Goal: Information Seeking & Learning: Learn about a topic

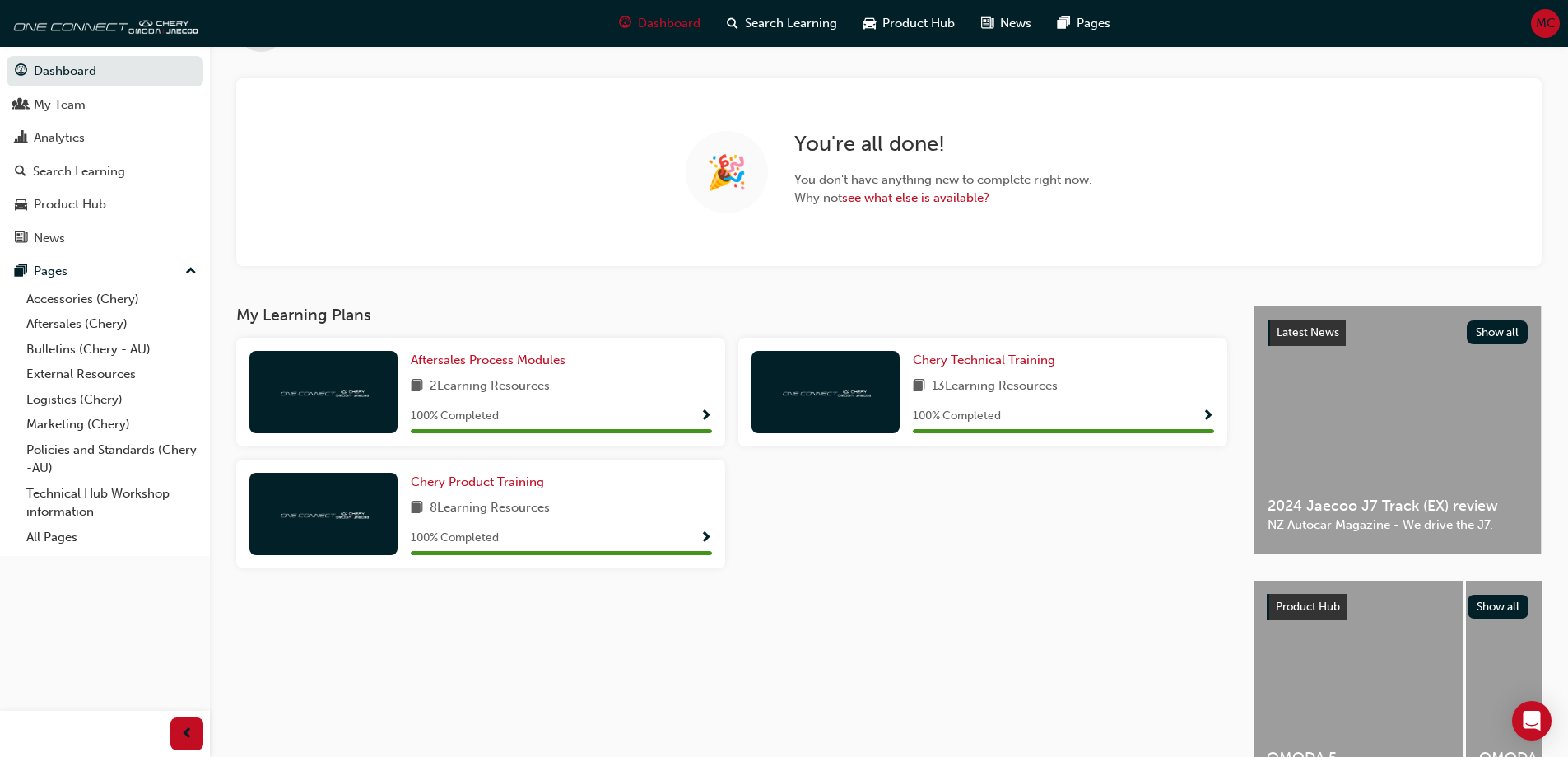
scroll to position [177, 0]
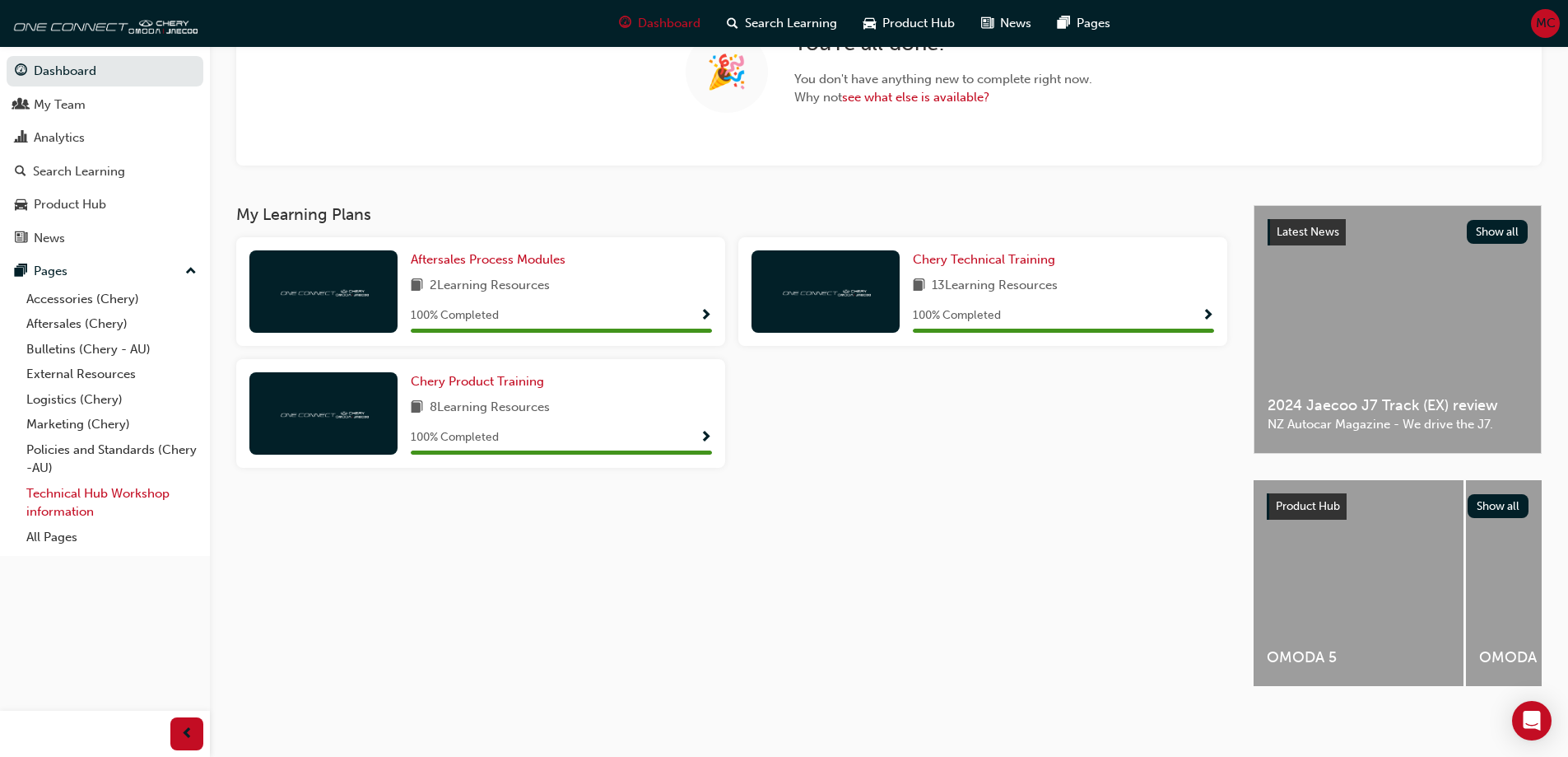
click at [60, 500] on link "Technical Hub Workshop information" at bounding box center [111, 502] width 184 height 43
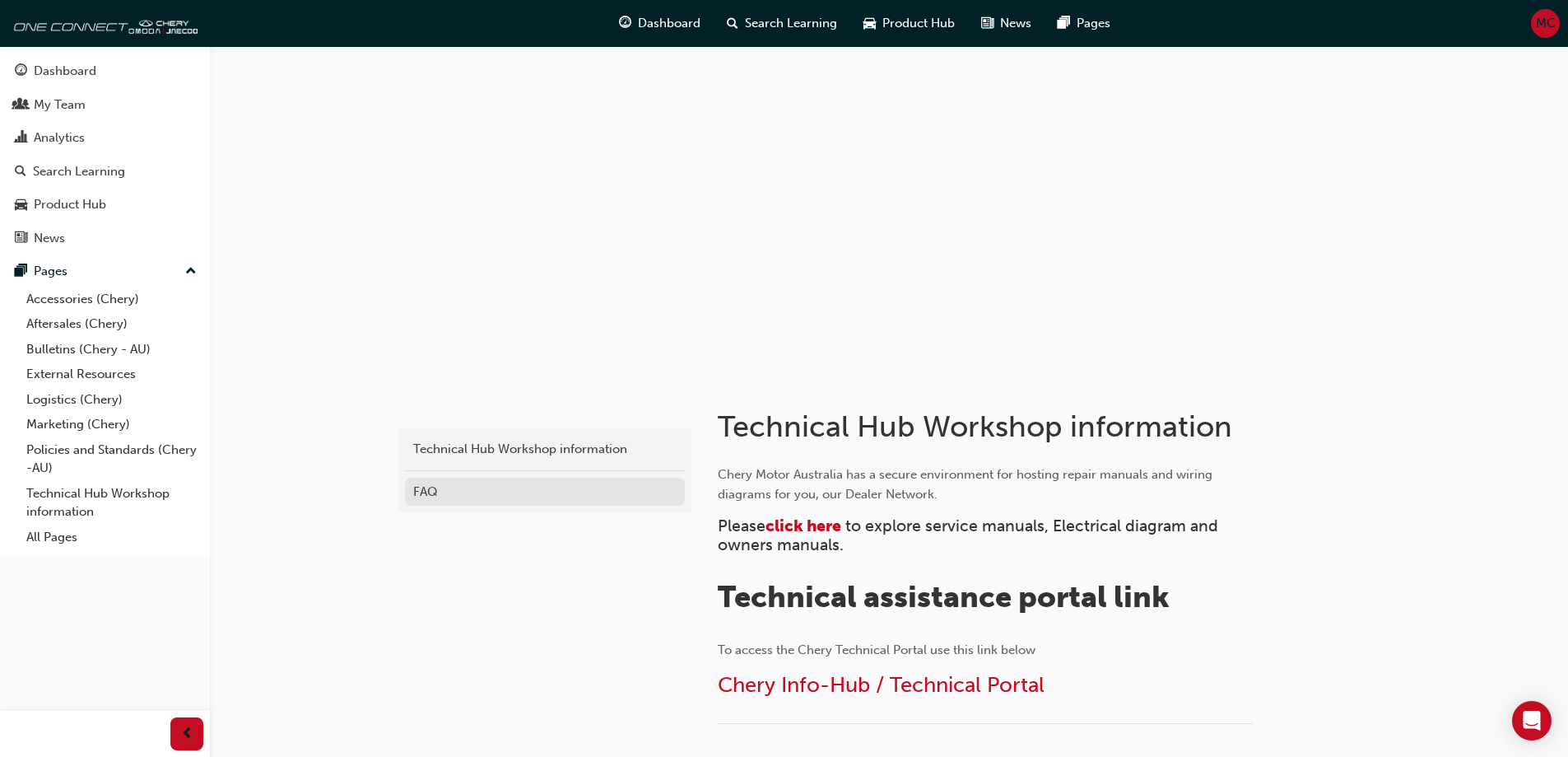
click at [430, 494] on div "FAQ" at bounding box center [545, 492] width 264 height 19
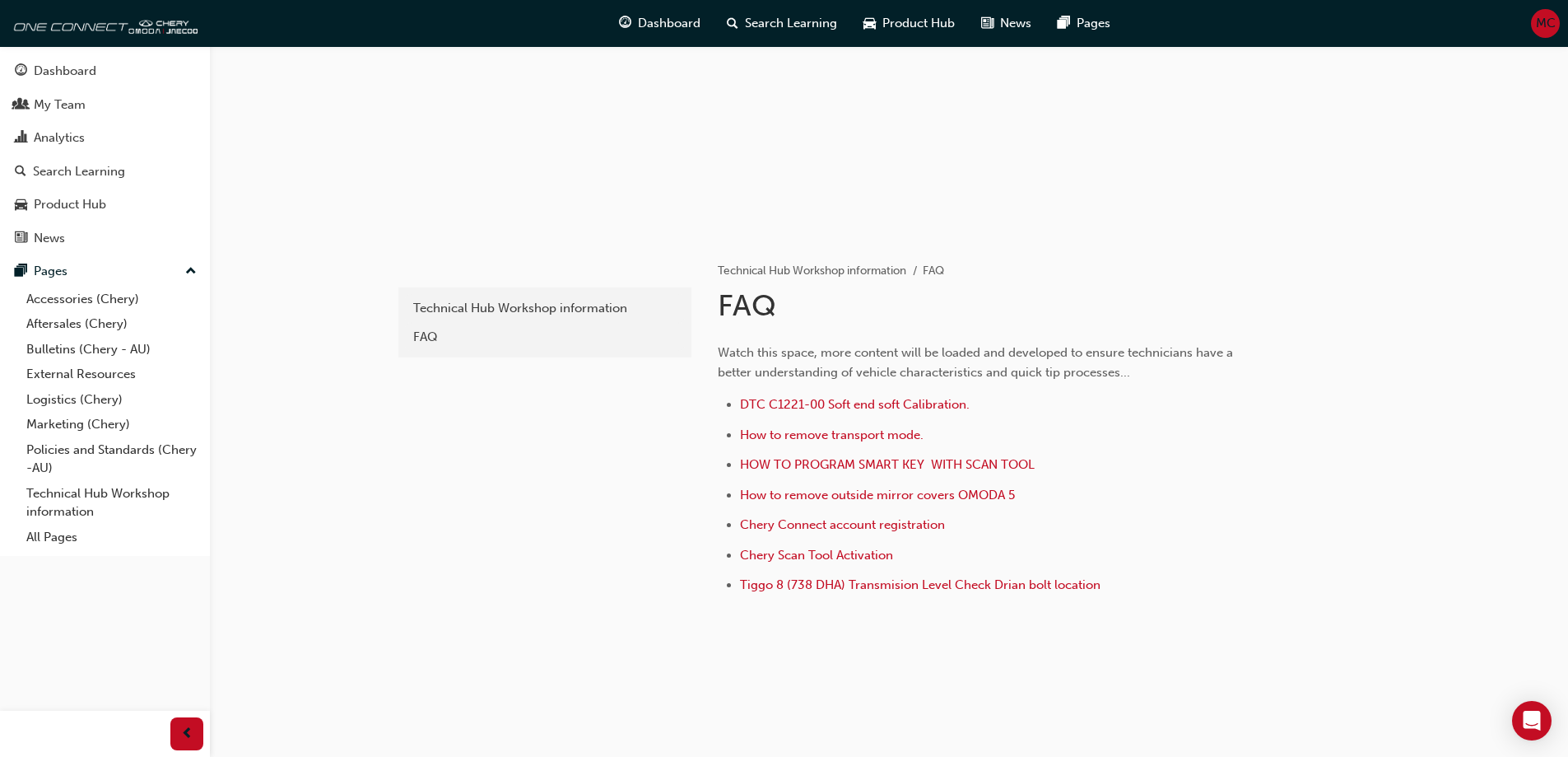
scroll to position [141, 0]
click at [900, 581] on span "Tiggo 8 (738 DHA) Transmision Level Check Drian bolt location" at bounding box center [921, 584] width 361 height 15
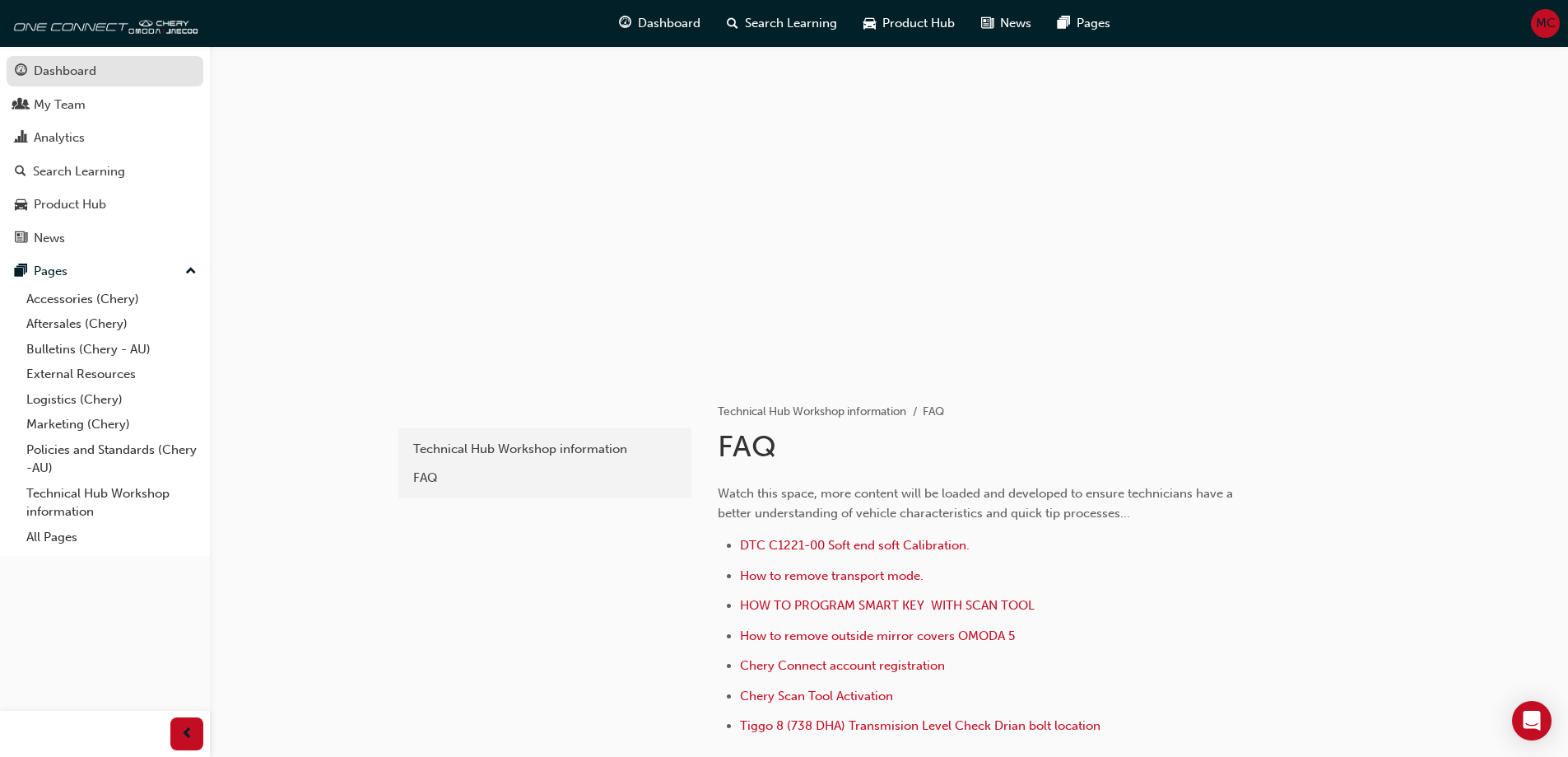
click at [67, 71] on div "Dashboard" at bounding box center [65, 71] width 63 height 19
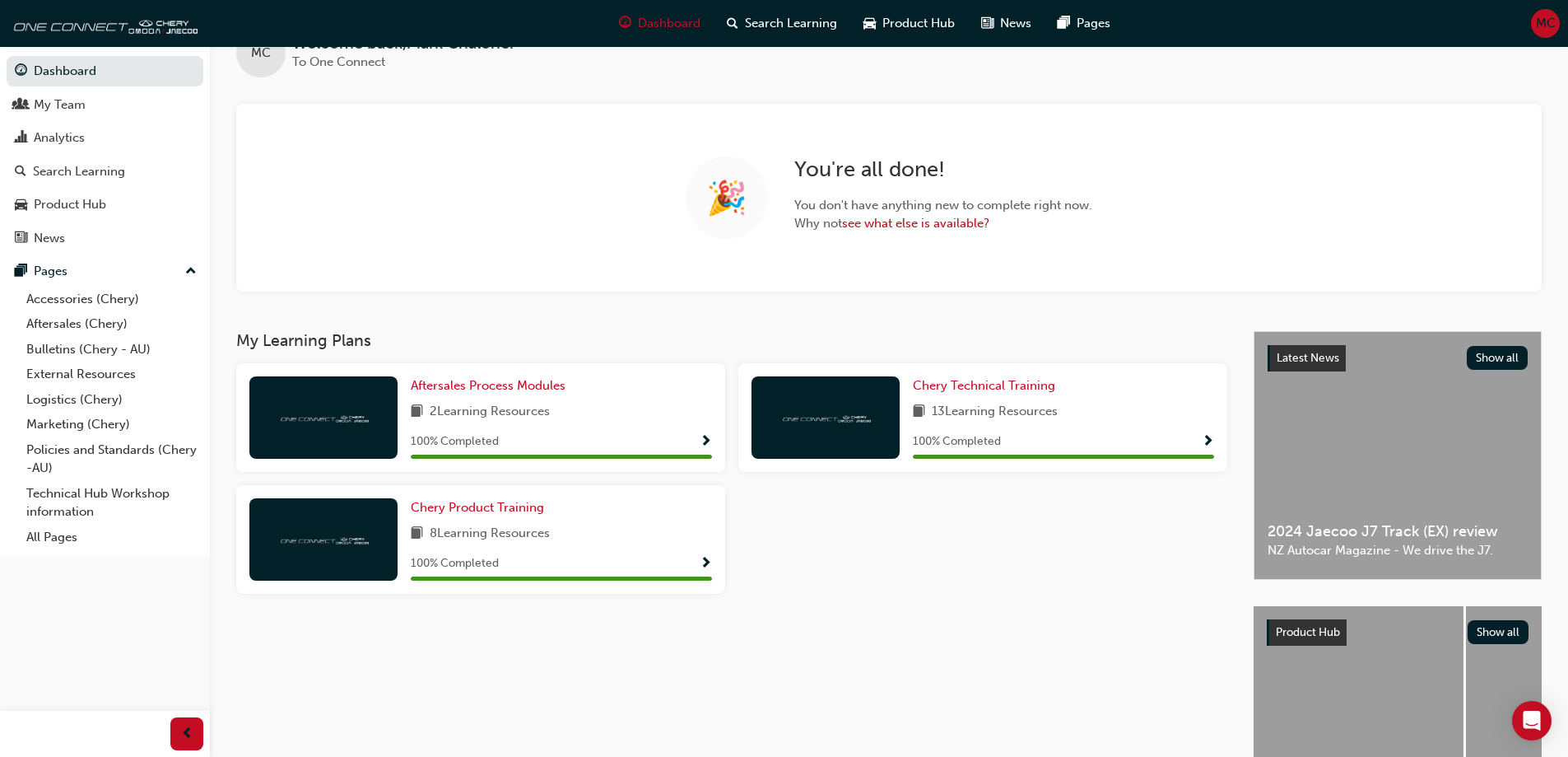
scroll to position [82, 0]
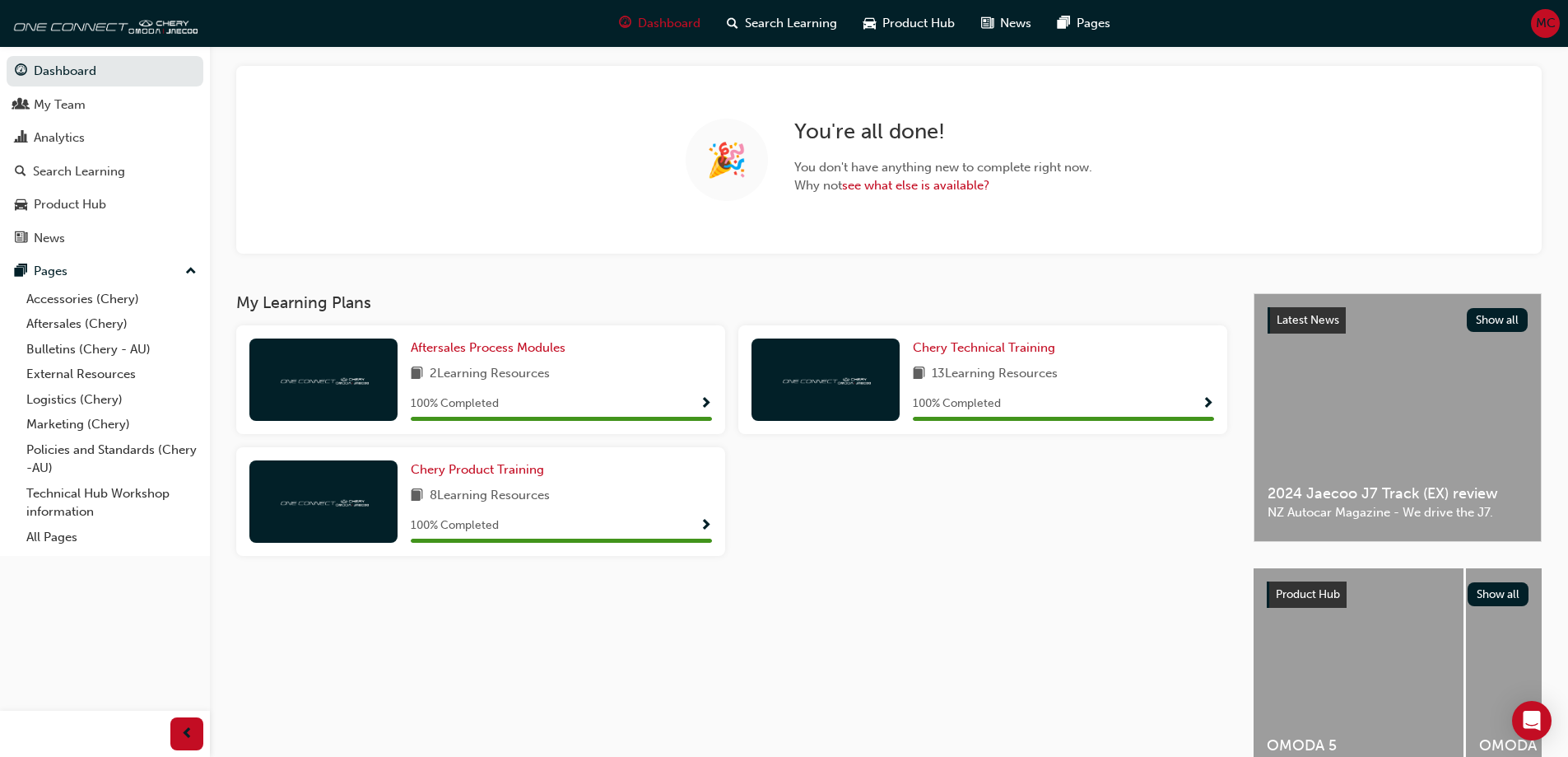
click at [997, 372] on span "13 Learning Resources" at bounding box center [995, 373] width 126 height 20
click at [768, 366] on div at bounding box center [826, 379] width 149 height 82
click at [1205, 401] on span "Show Progress" at bounding box center [1208, 404] width 12 height 15
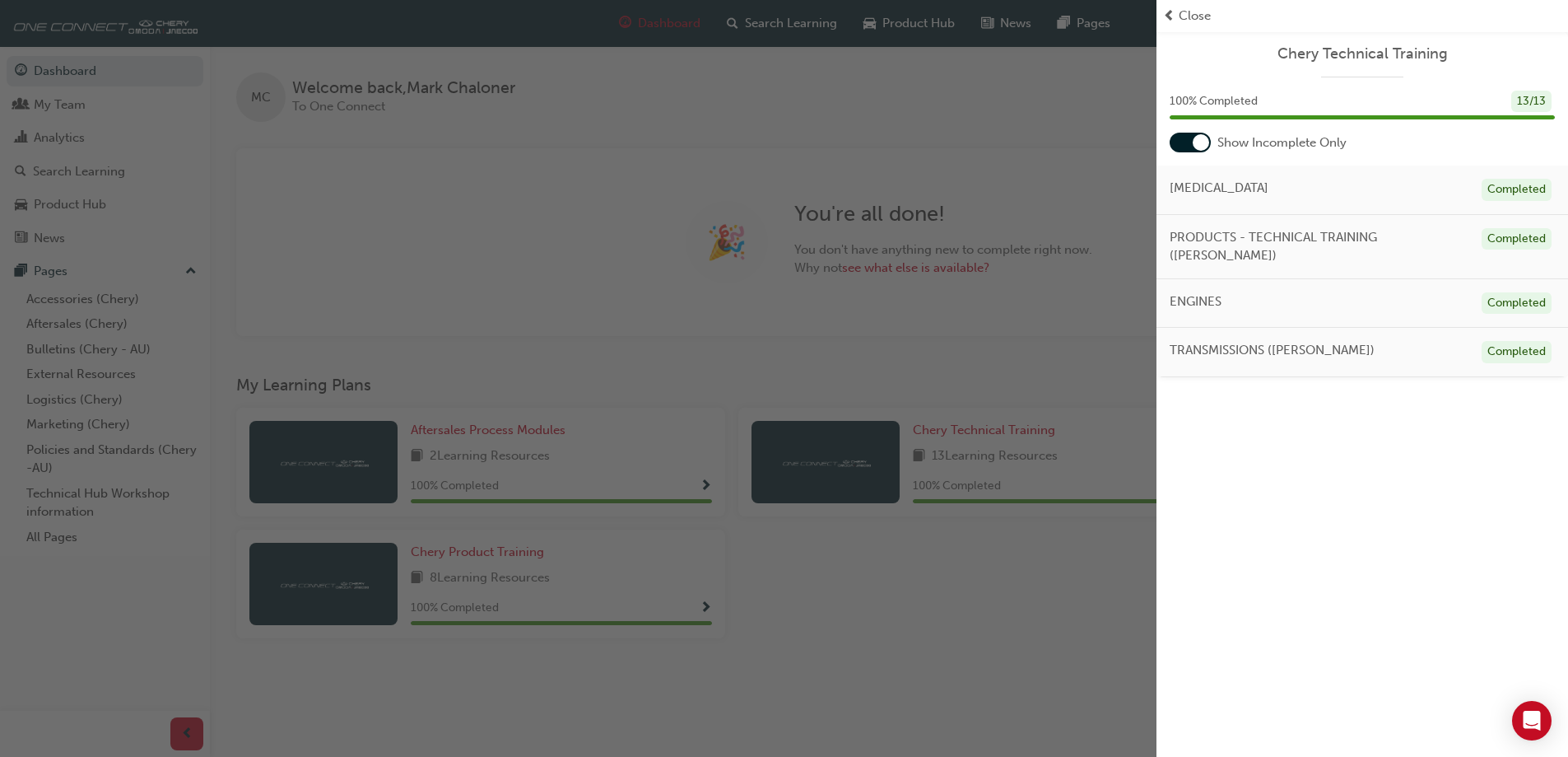
scroll to position [177, 0]
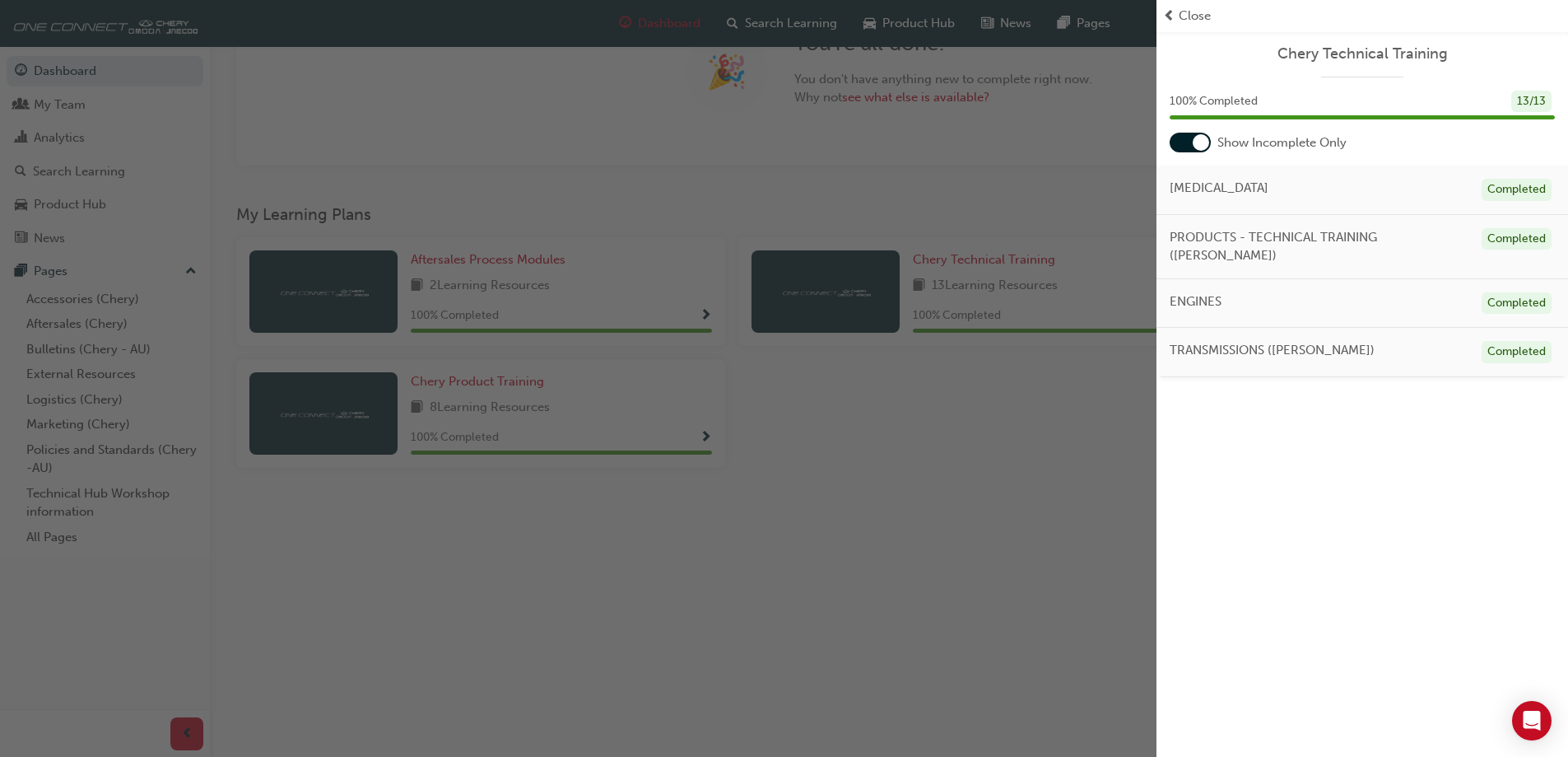
click at [1197, 9] on span "Close" at bounding box center [1195, 15] width 32 height 19
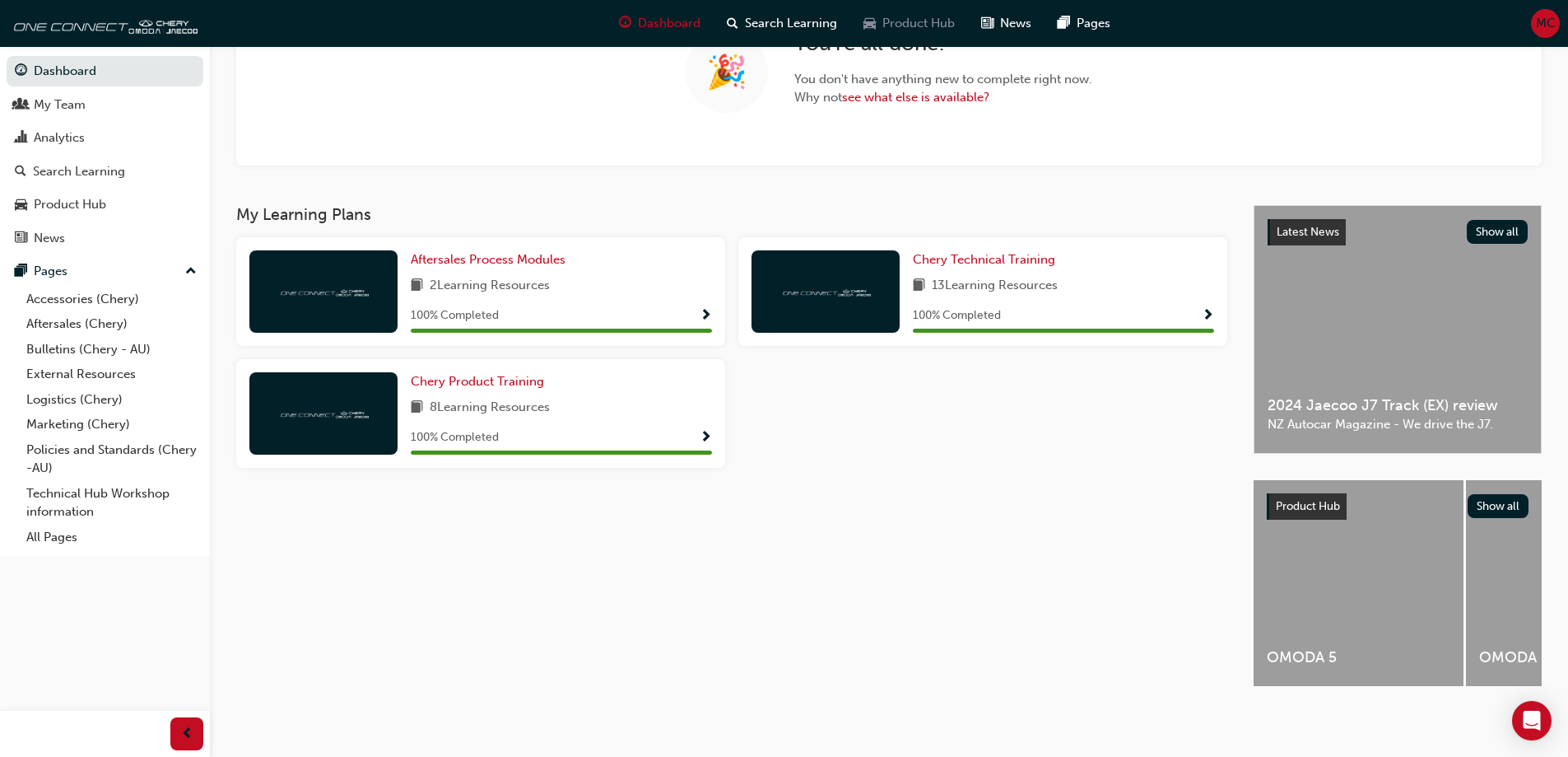
click at [918, 25] on span "Product Hub" at bounding box center [919, 23] width 73 height 19
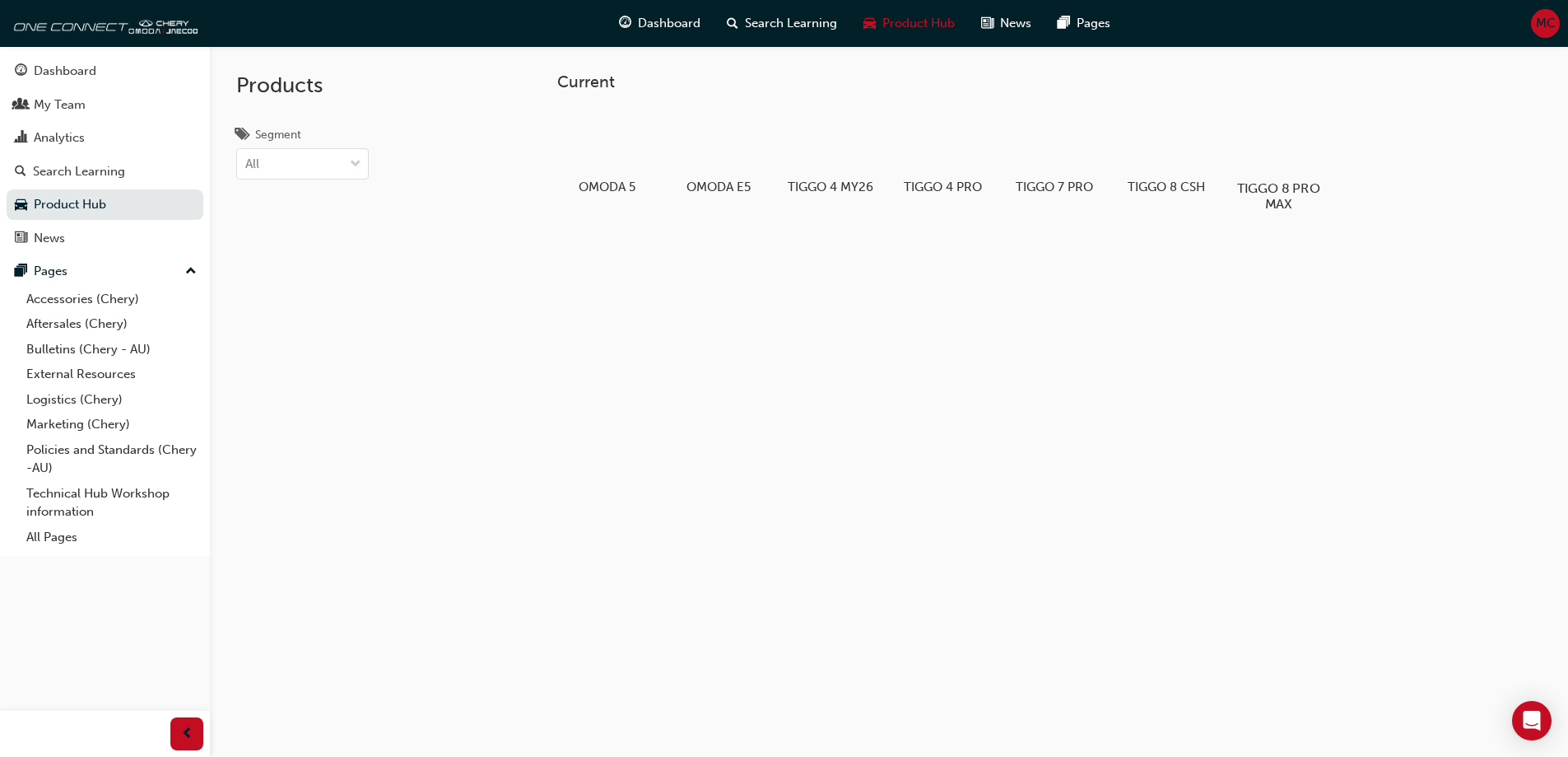
click at [1270, 159] on div at bounding box center [1278, 141] width 91 height 65
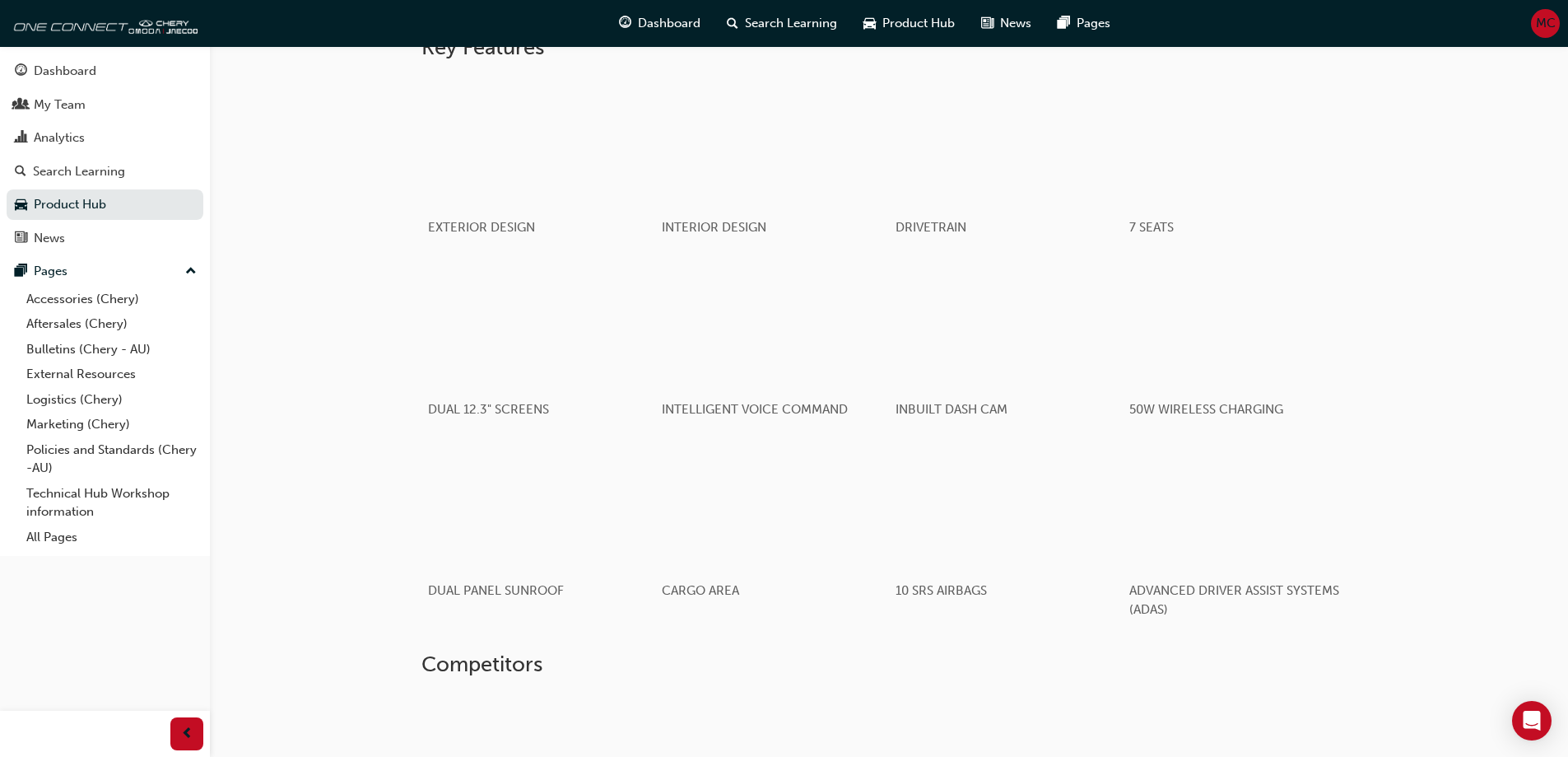
scroll to position [892, 0]
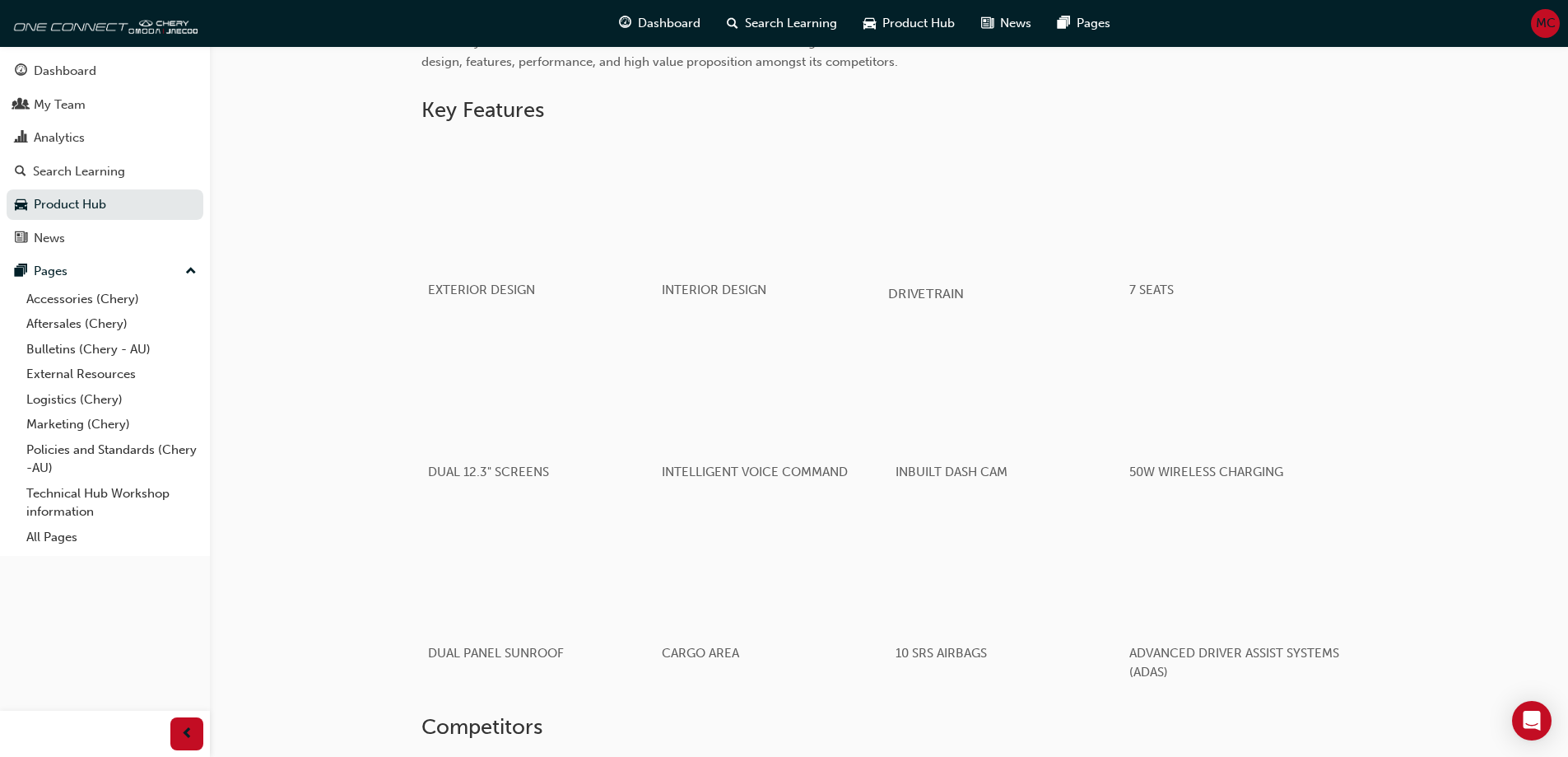
click at [968, 269] on div "button" at bounding box center [1006, 203] width 234 height 132
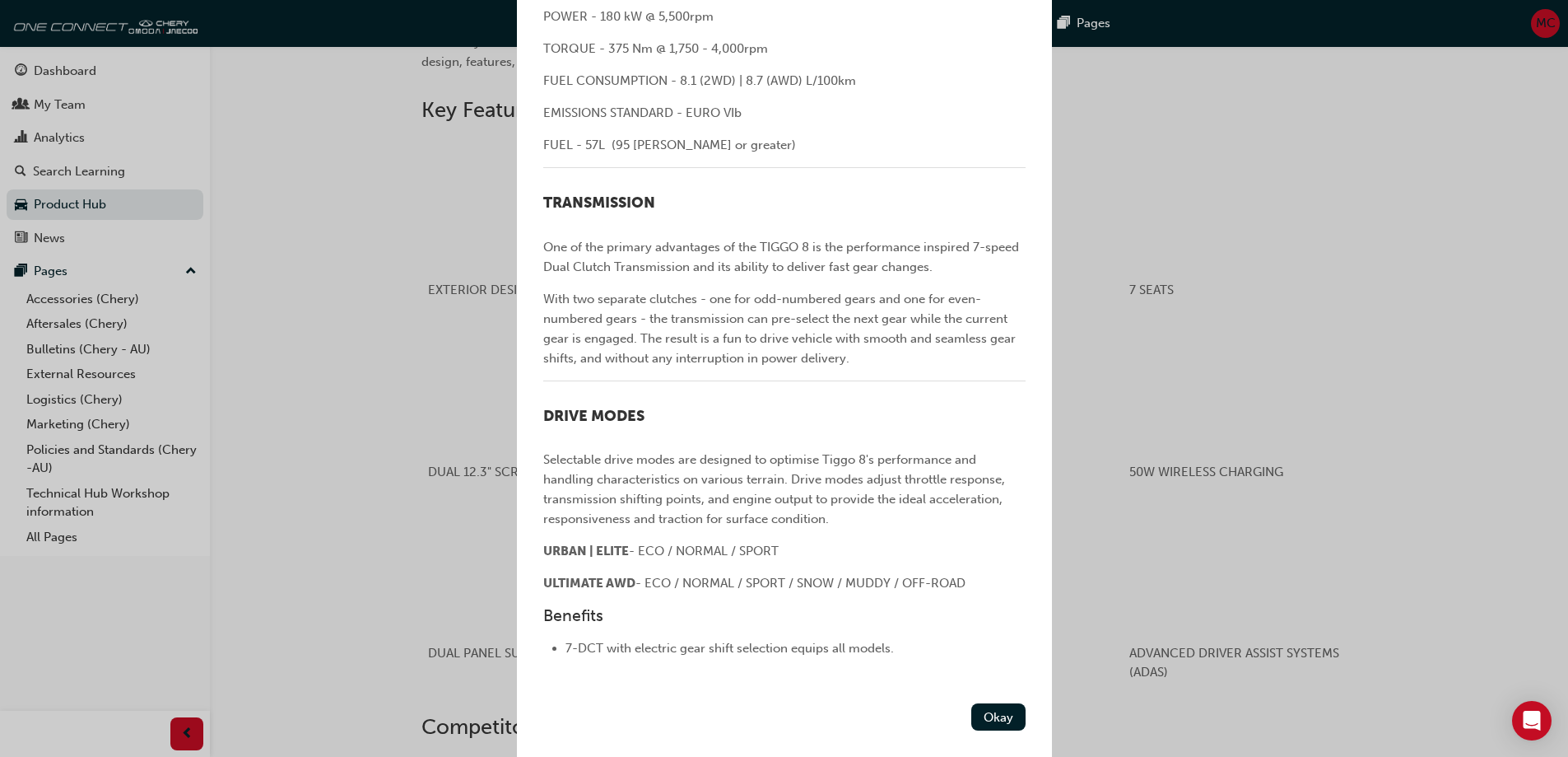
scroll to position [467, 0]
click at [993, 715] on button "Okay" at bounding box center [998, 716] width 54 height 27
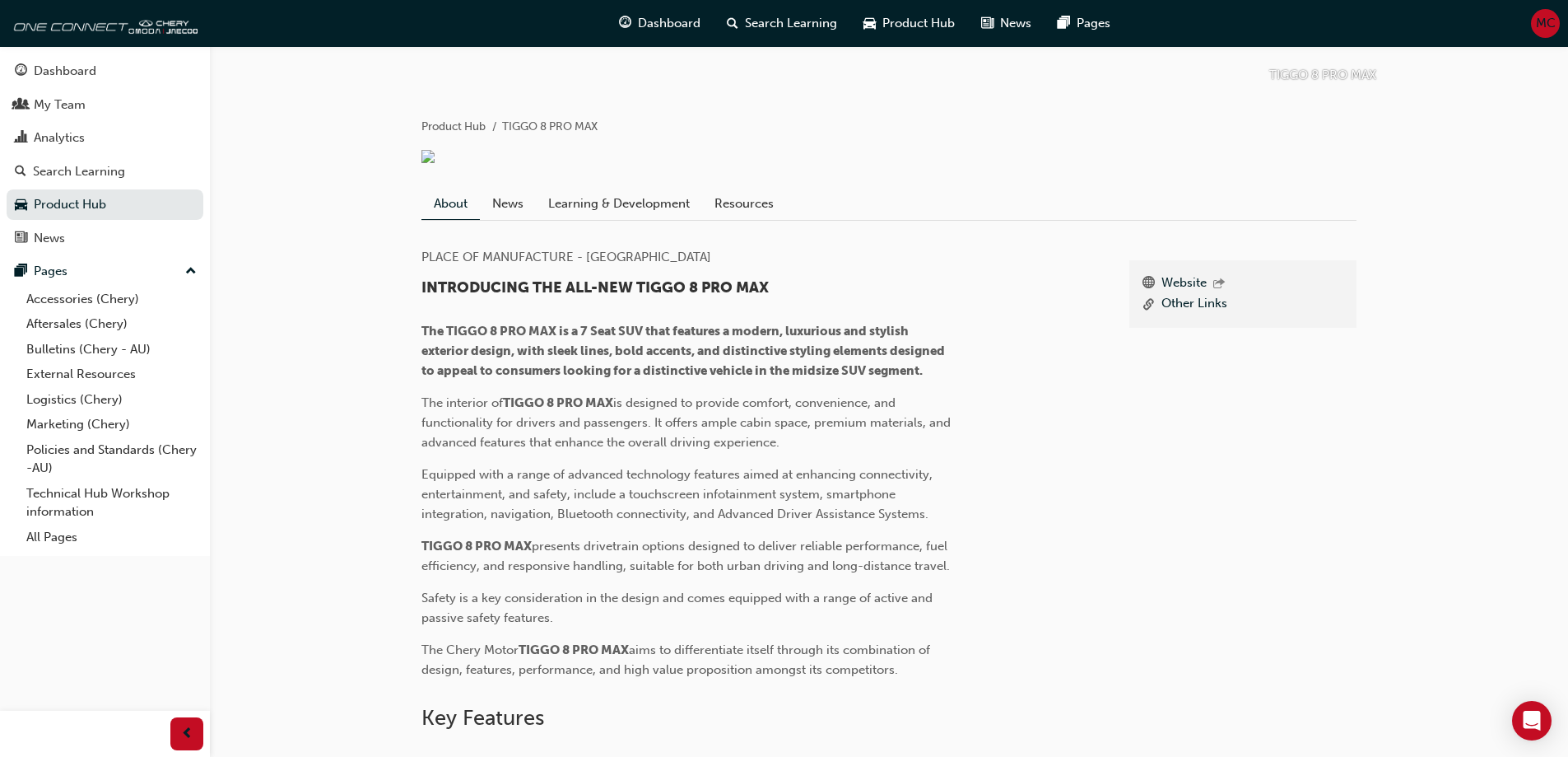
scroll to position [316, 0]
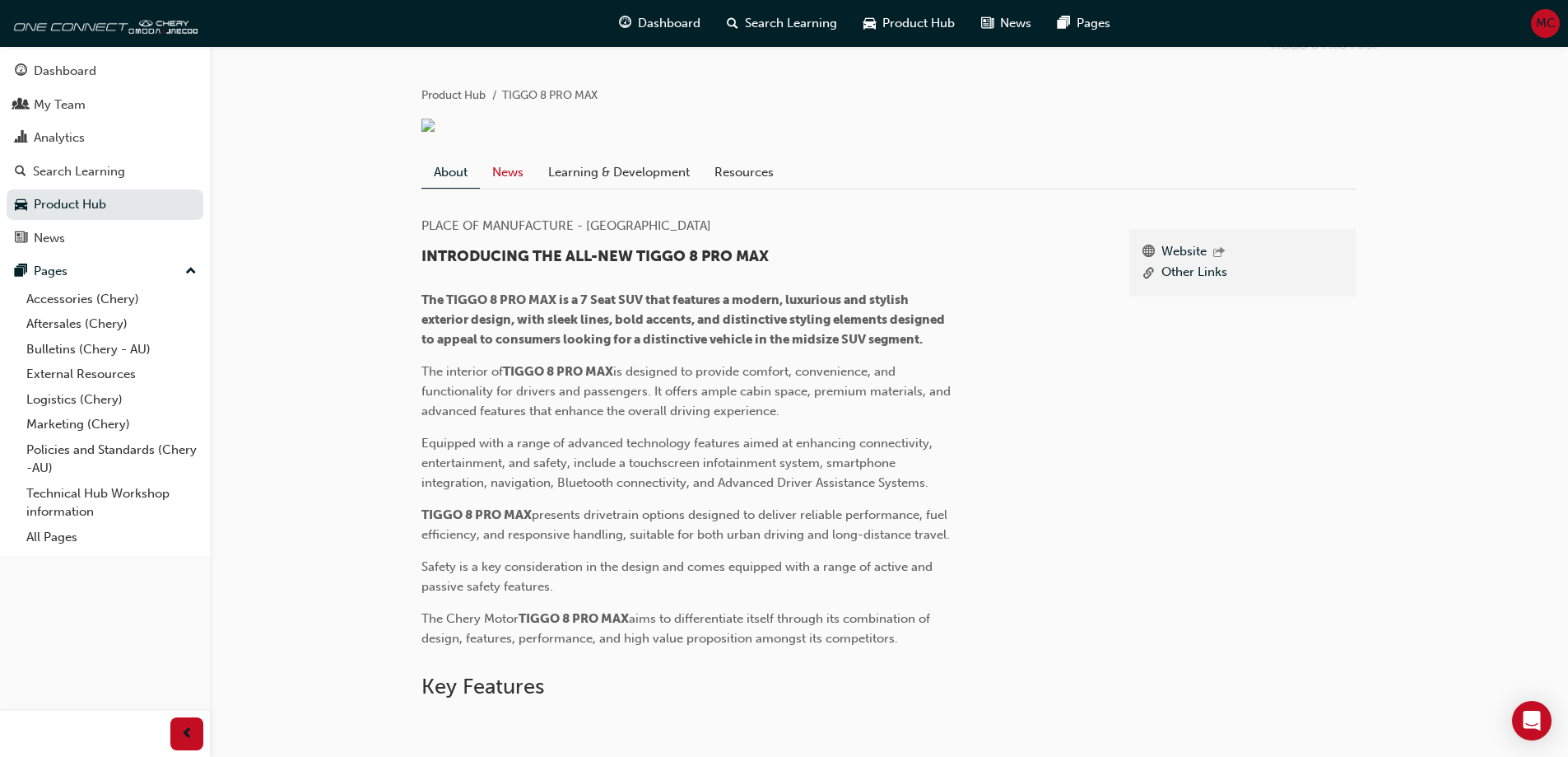
click at [509, 187] on link "News" at bounding box center [508, 172] width 56 height 31
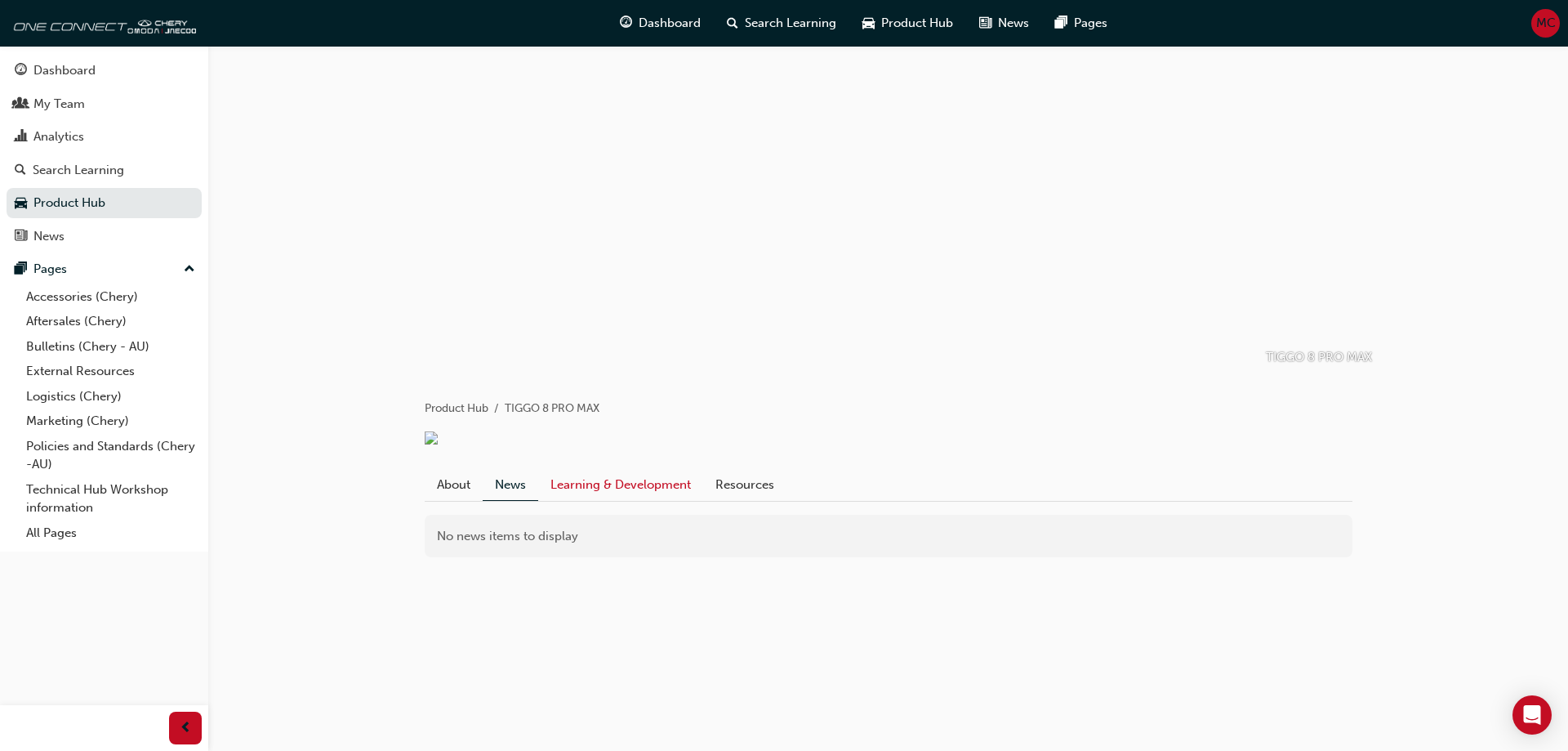
click at [634, 499] on link "Learning & Development" at bounding box center [621, 483] width 165 height 31
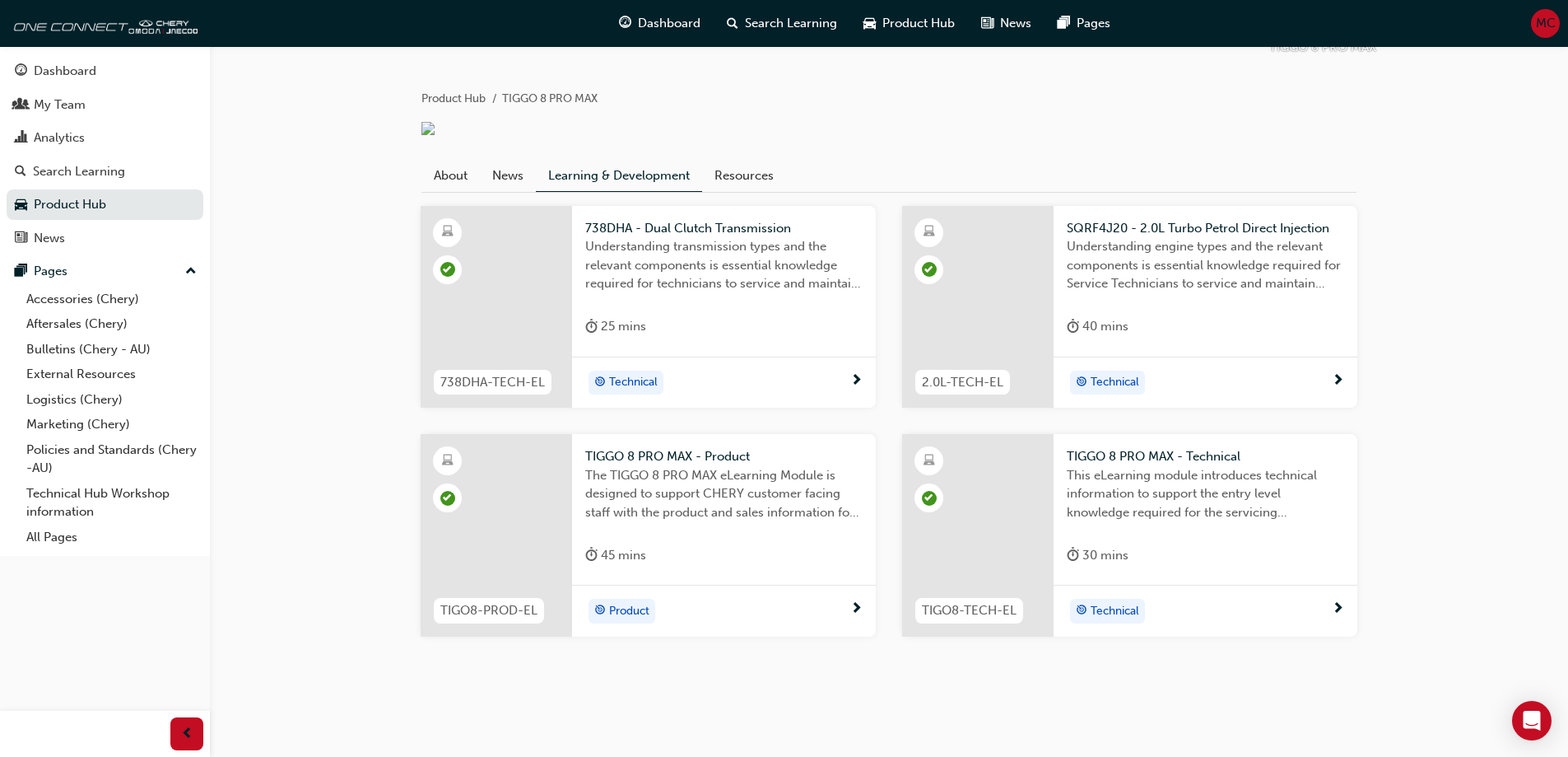
scroll to position [333, 0]
click at [678, 250] on span "Understanding transmission types and the relevant components is essential knowl…" at bounding box center [724, 264] width 278 height 56
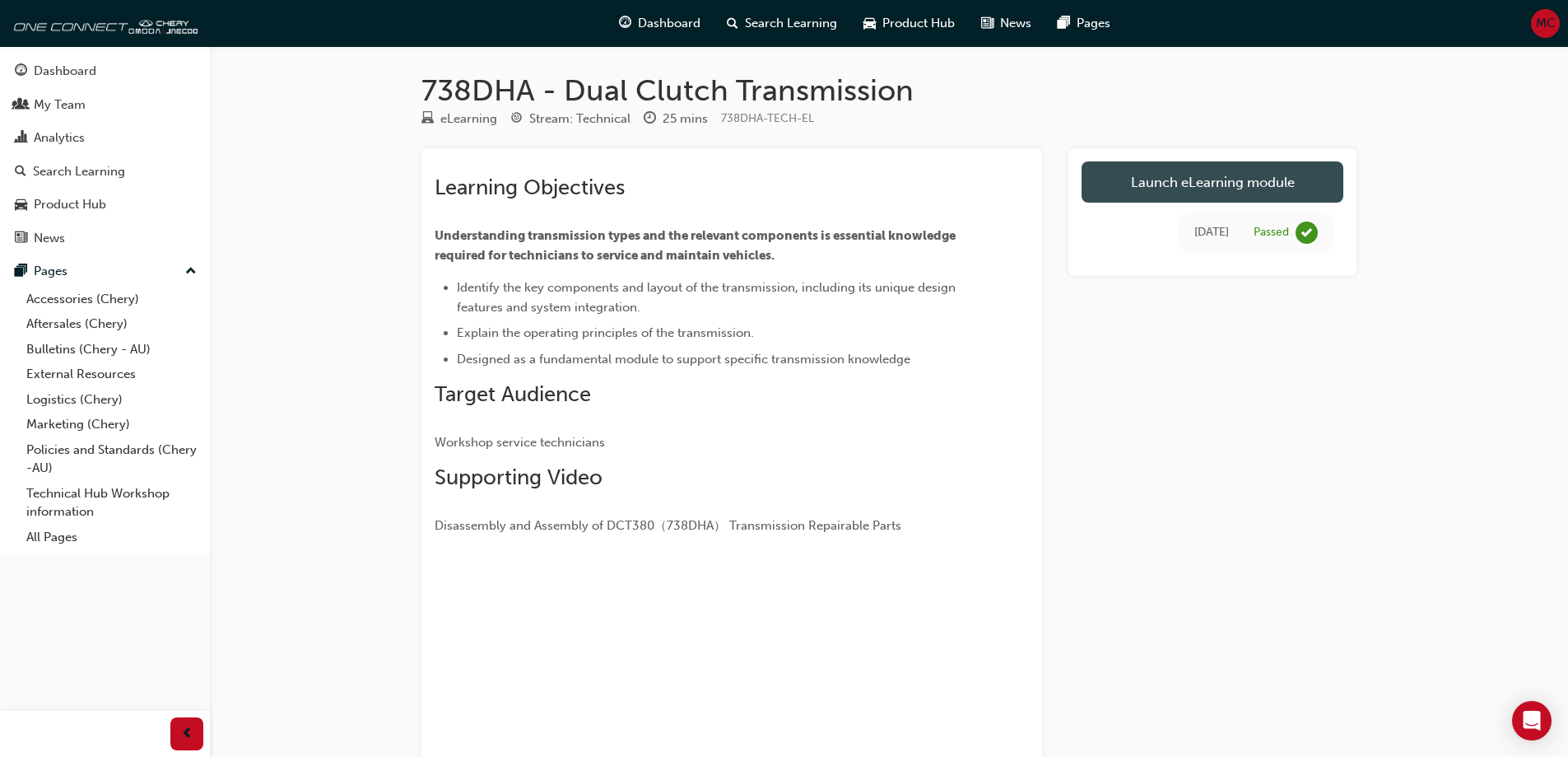
click at [1157, 192] on link "Launch eLearning module" at bounding box center [1212, 181] width 262 height 42
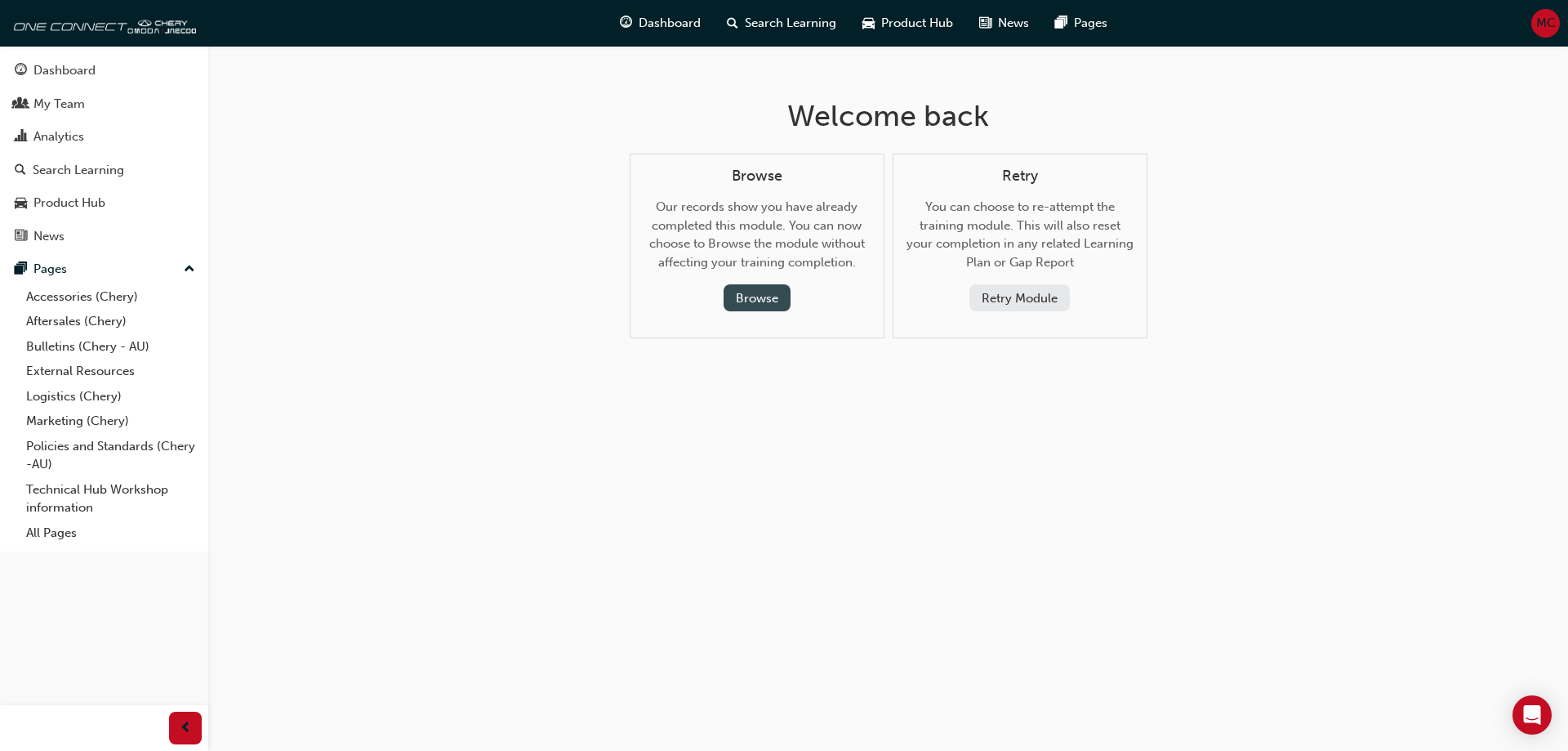
click at [760, 304] on button "Browse" at bounding box center [757, 297] width 67 height 27
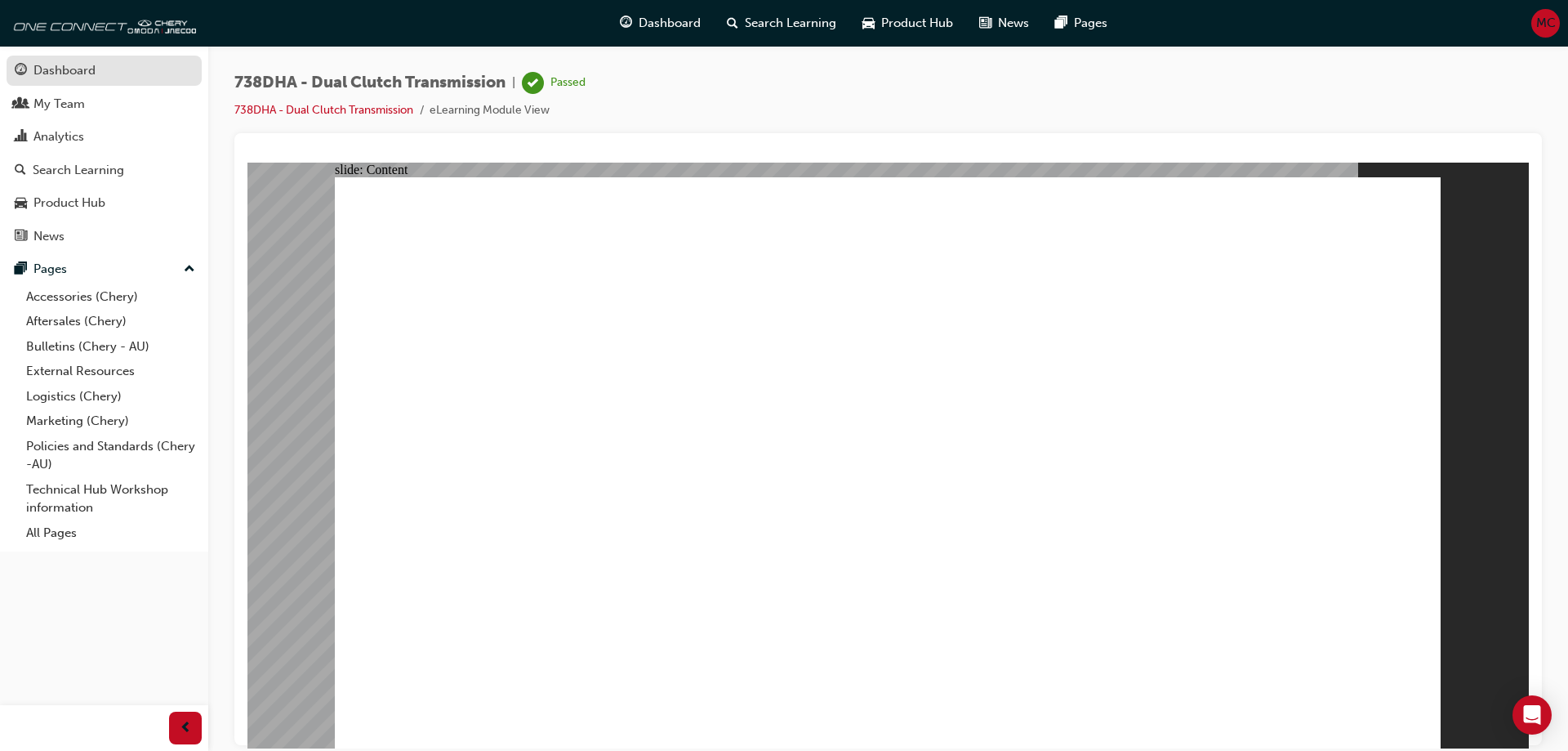
click at [69, 75] on div "Dashboard" at bounding box center [64, 70] width 62 height 18
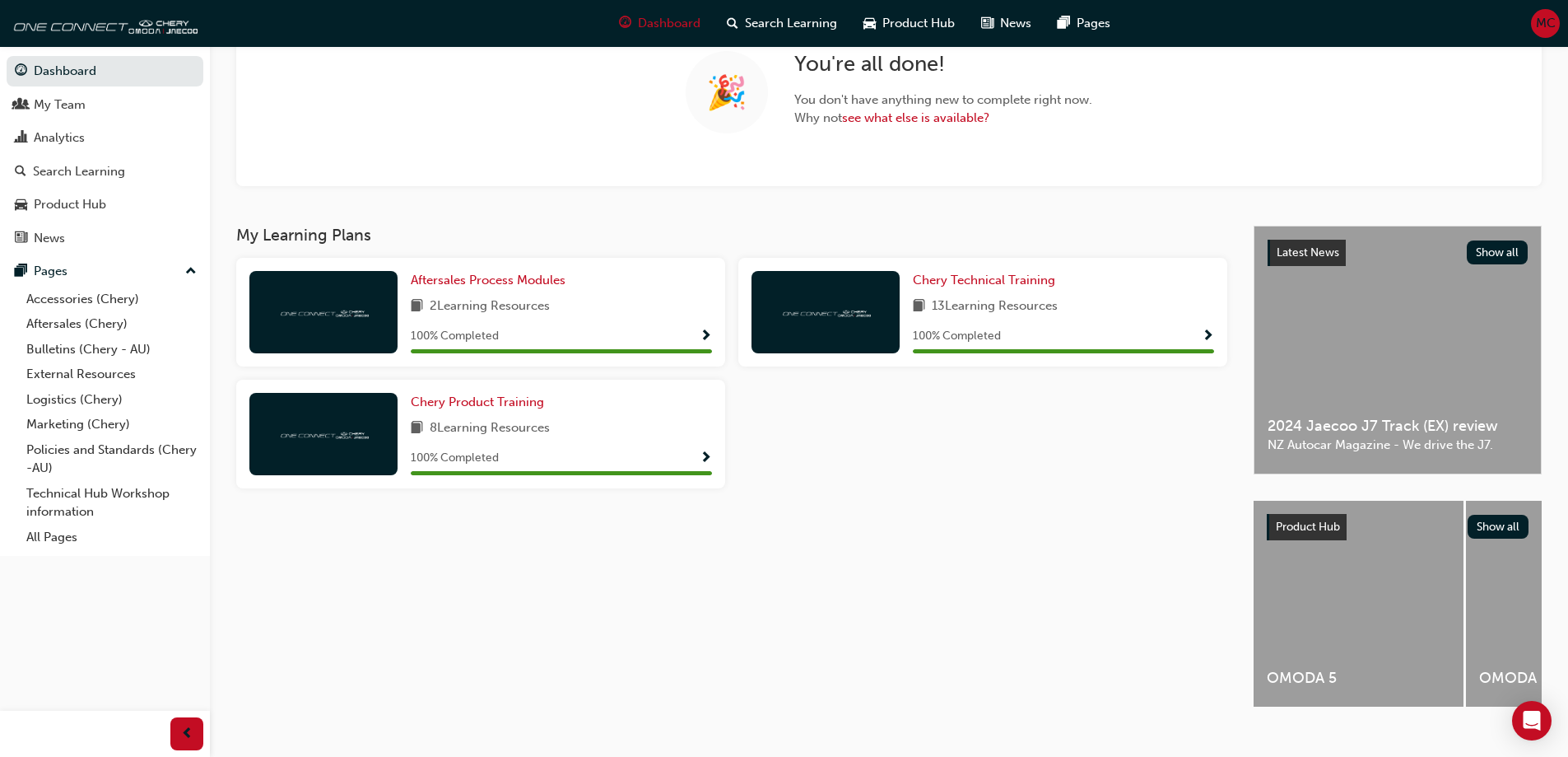
scroll to position [177, 0]
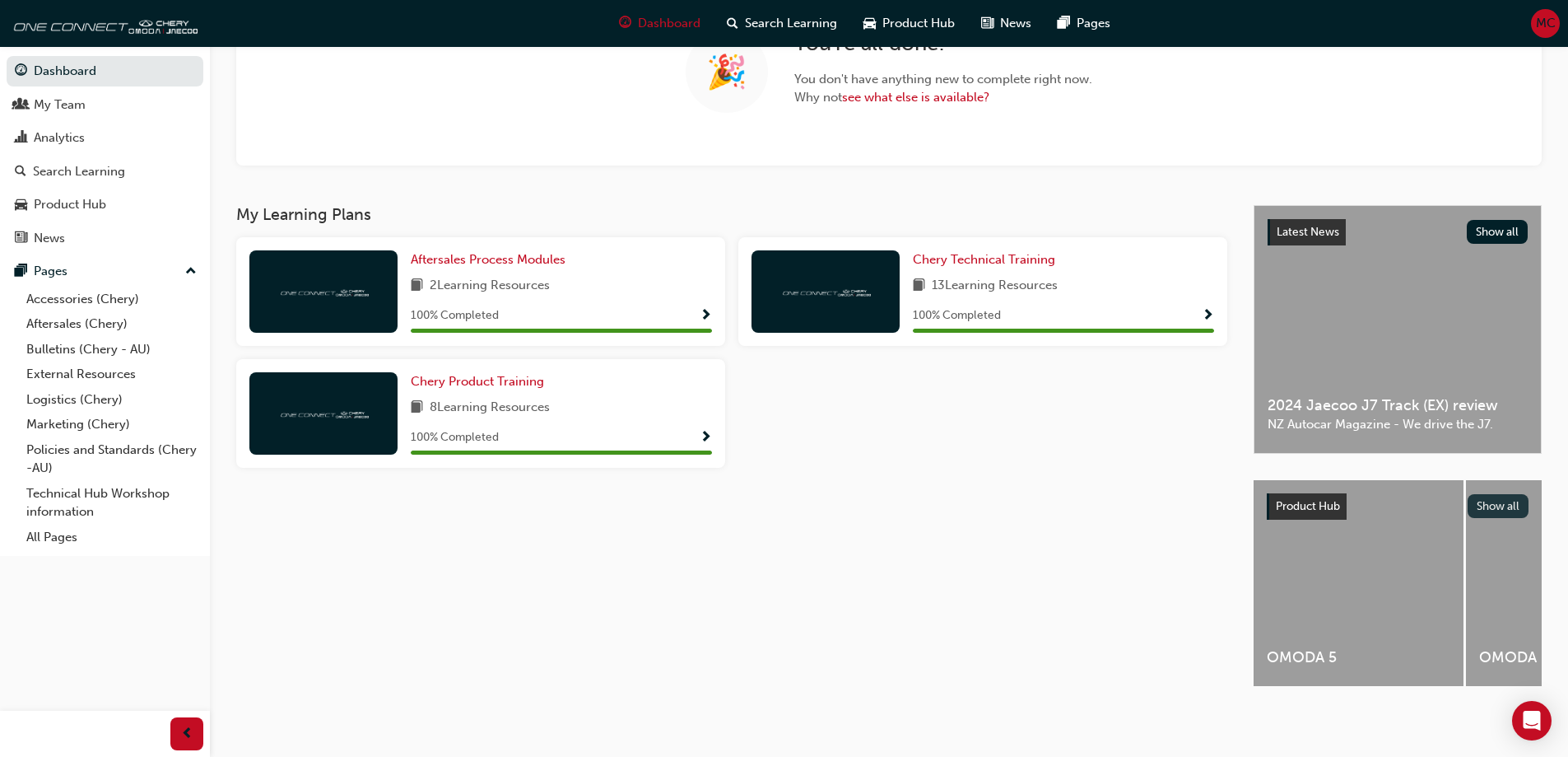
click at [1503, 494] on button "Show all" at bounding box center [1499, 506] width 62 height 24
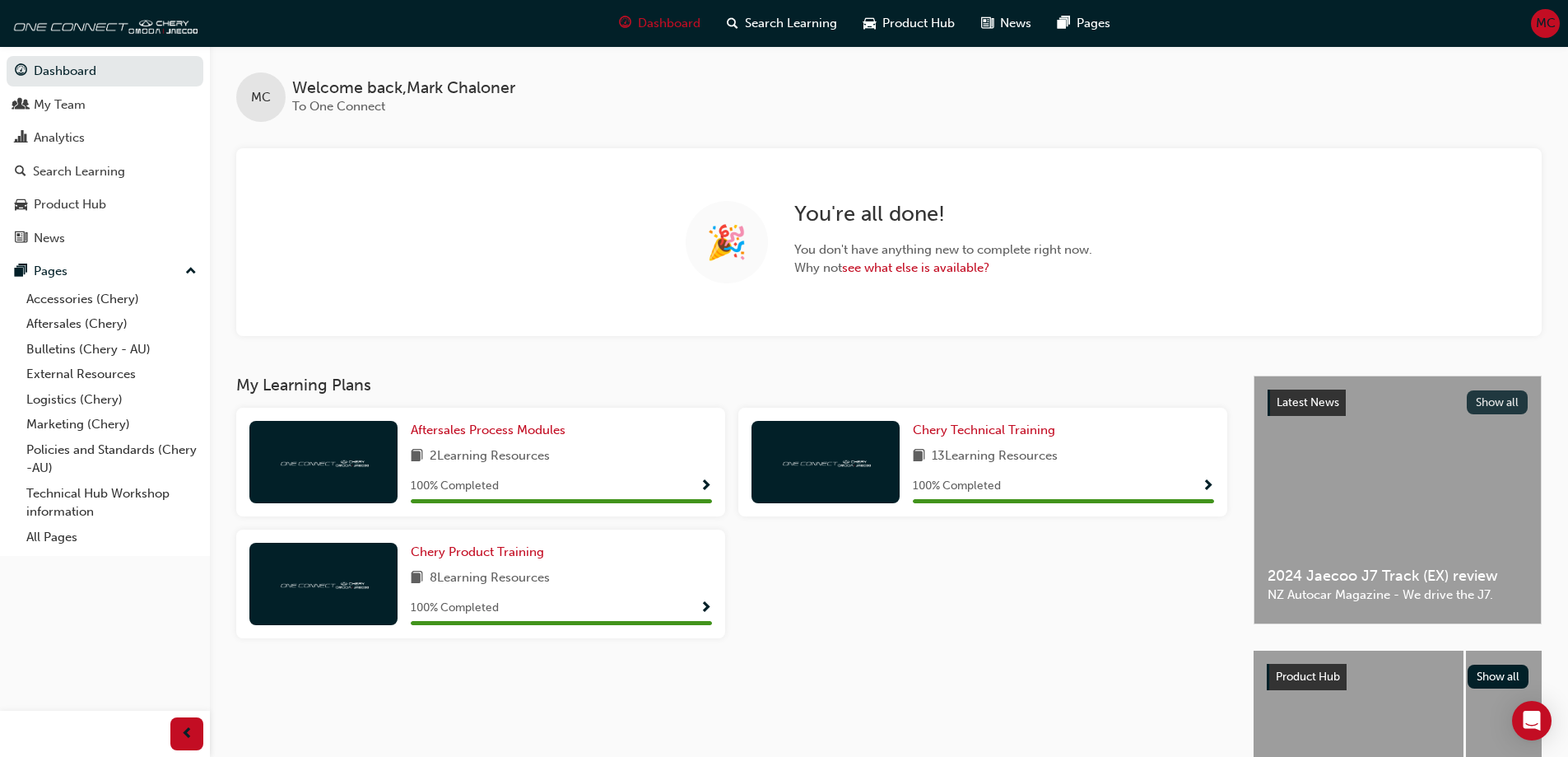
click at [1485, 395] on button "Show all" at bounding box center [1498, 401] width 62 height 24
